Goal: Navigation & Orientation: Find specific page/section

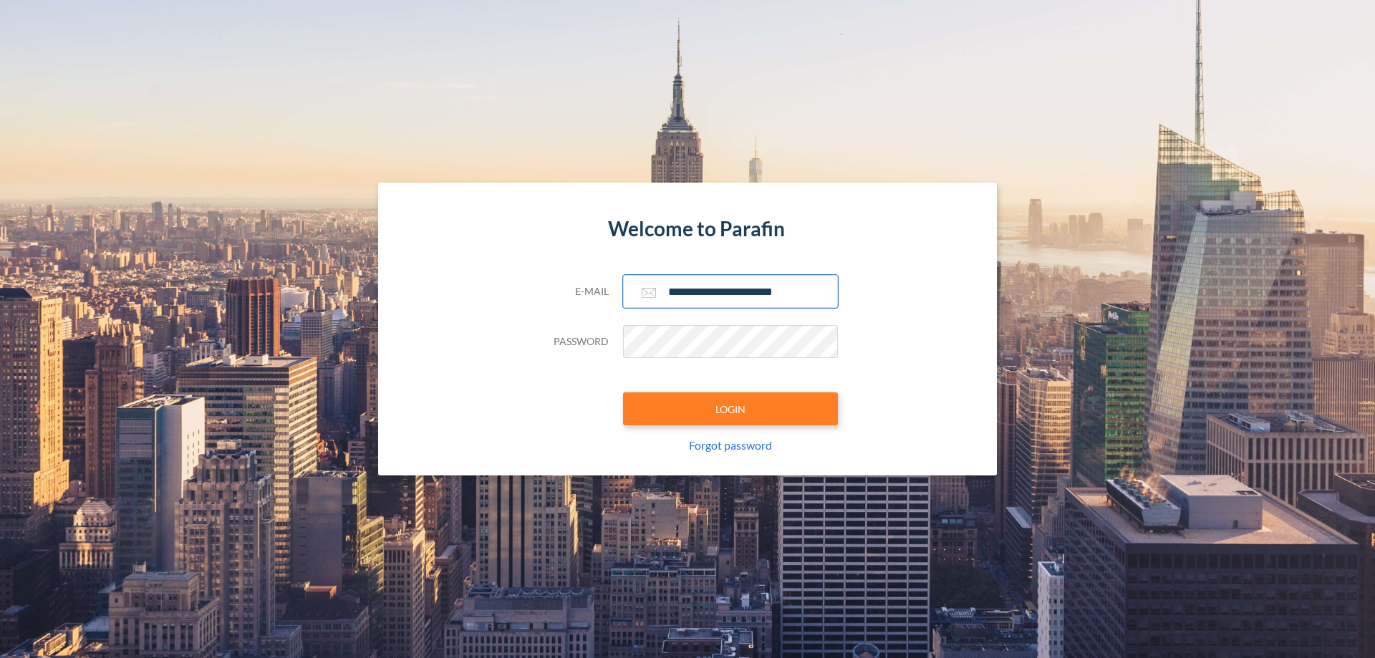
type input "**********"
click at [730, 409] on button "LOGIN" at bounding box center [730, 408] width 215 height 33
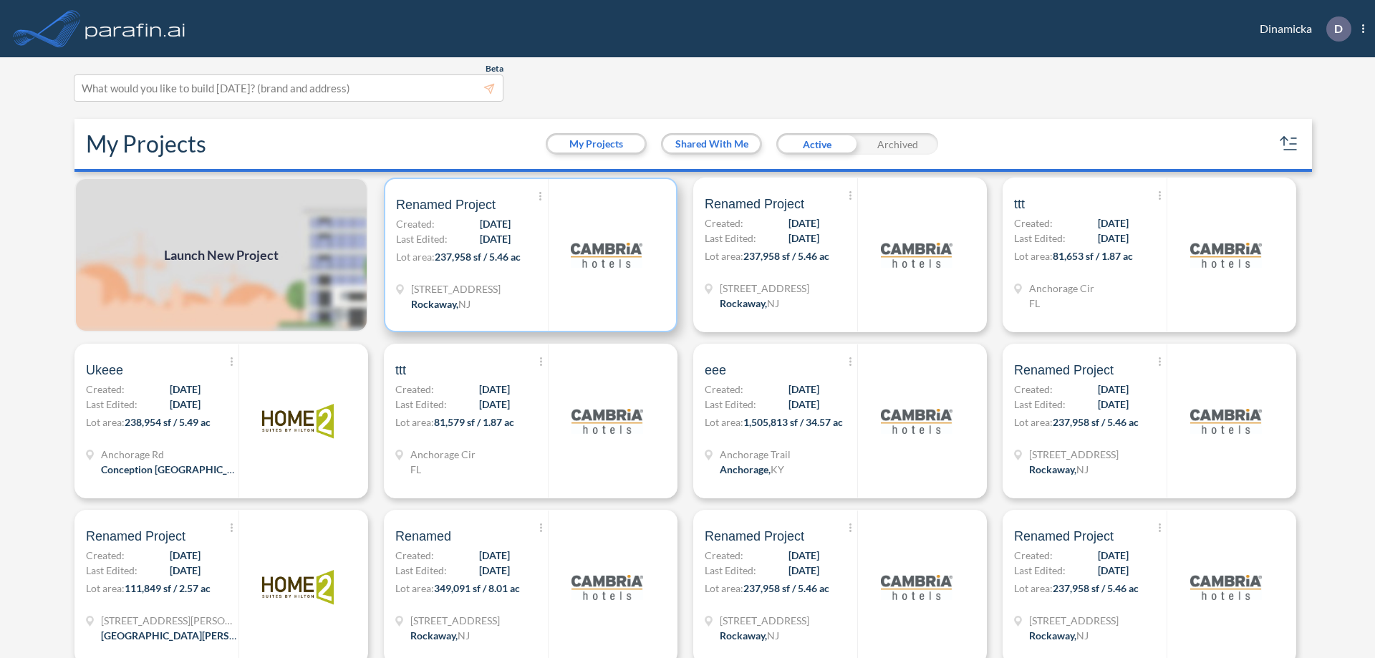
scroll to position [4, 0]
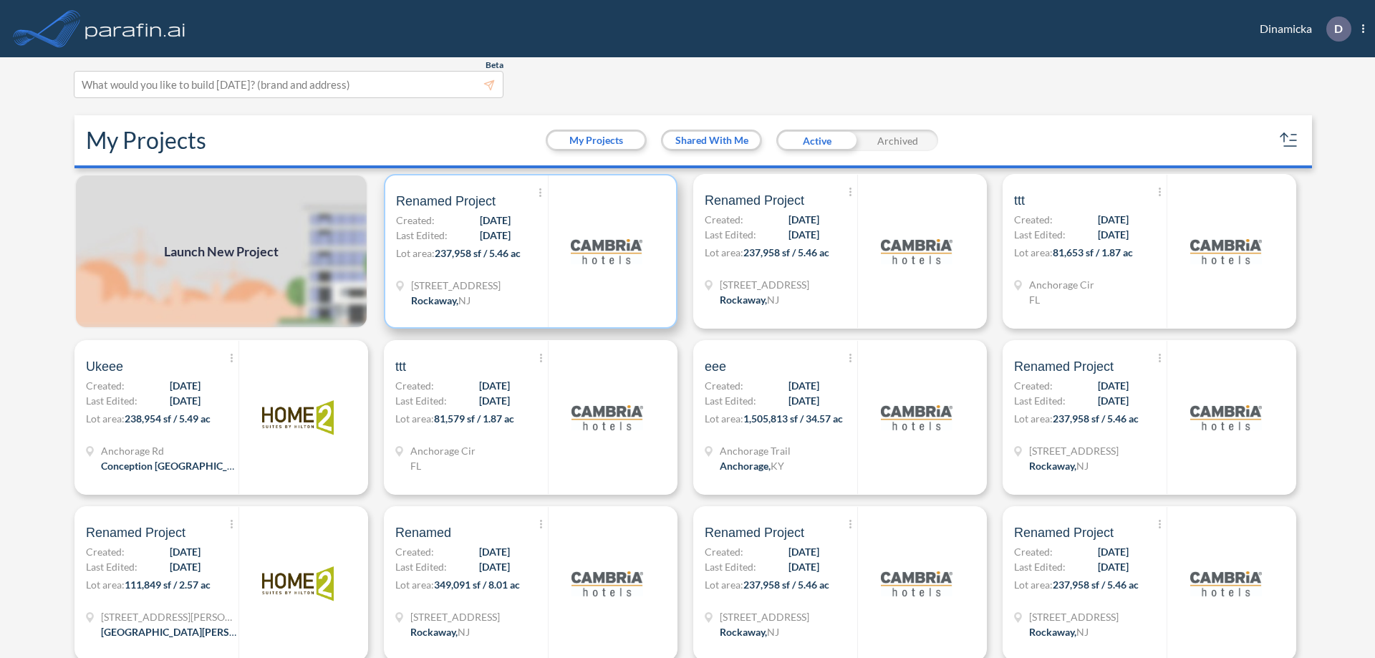
click at [528, 251] on p "Lot area: 237,958 sf / 5.46 ac" at bounding box center [472, 256] width 152 height 21
